Goal: Information Seeking & Learning: Learn about a topic

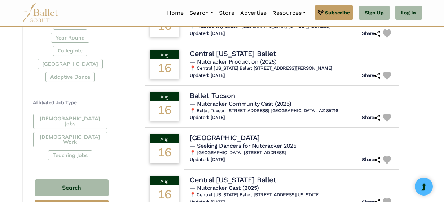
scroll to position [368, 0]
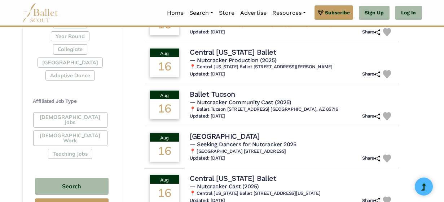
click at [68, 117] on div "Full-Time Jobs Gig Work Teaching Jobs" at bounding box center [71, 137] width 77 height 50
click at [74, 116] on div "Full-Time Jobs Gig Work Teaching Jobs" at bounding box center [71, 137] width 77 height 50
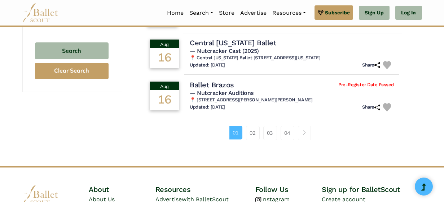
scroll to position [505, 0]
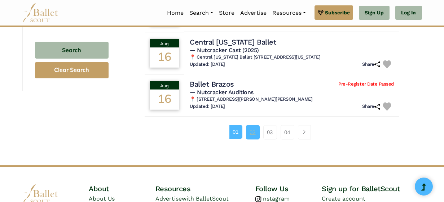
click at [251, 132] on link "02" at bounding box center [253, 132] width 14 height 14
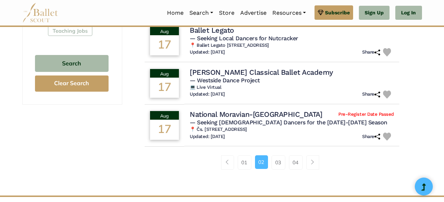
scroll to position [494, 0]
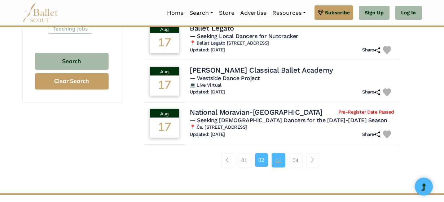
click at [278, 154] on link "03" at bounding box center [278, 160] width 14 height 14
click at [280, 153] on link "03" at bounding box center [278, 160] width 14 height 14
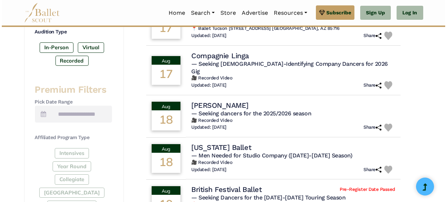
scroll to position [239, 0]
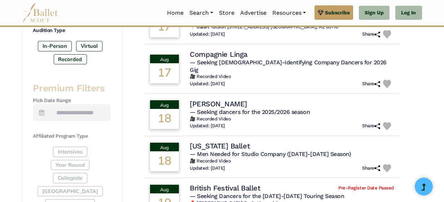
click at [278, 159] on h6 "🎥 Recorded Video" at bounding box center [292, 162] width 204 height 6
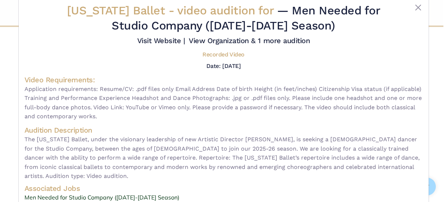
scroll to position [0, 0]
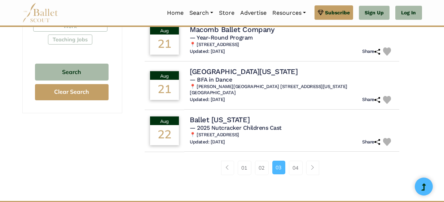
scroll to position [484, 0]
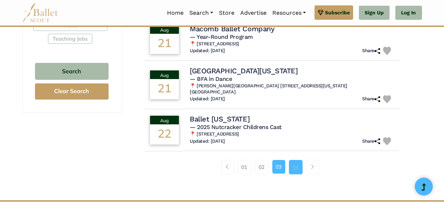
click at [296, 160] on link "04" at bounding box center [296, 167] width 14 height 14
